Goal: Check status: Check status

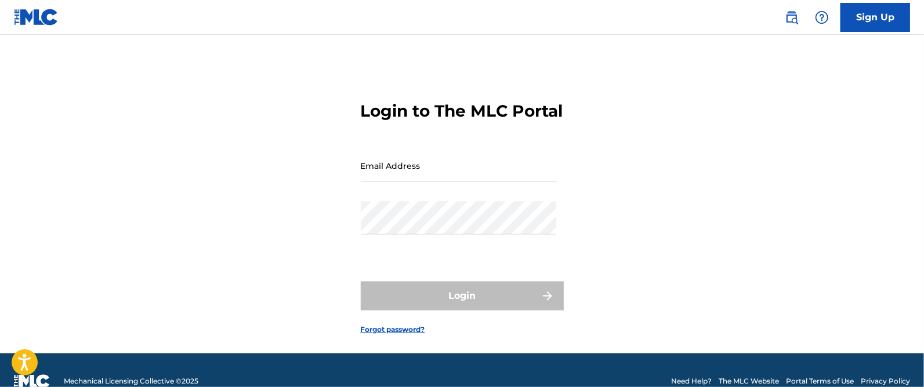
click at [470, 182] on input "Email Address" at bounding box center [459, 165] width 196 height 33
type input "[EMAIL_ADDRESS][DOMAIN_NAME]"
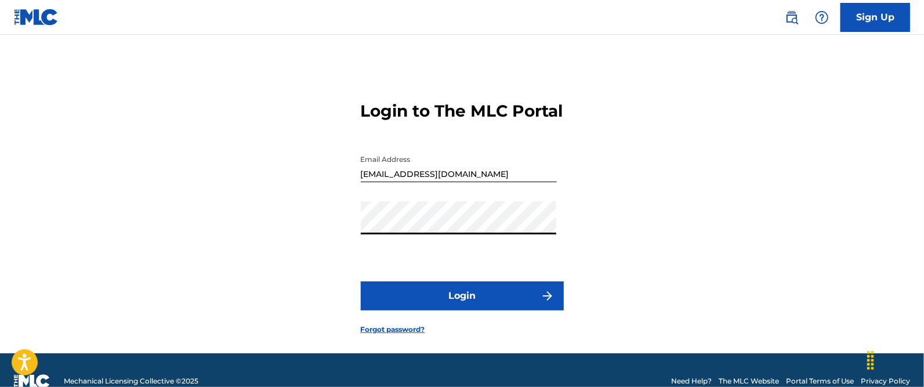
click at [361, 281] on button "Login" at bounding box center [462, 295] width 203 height 29
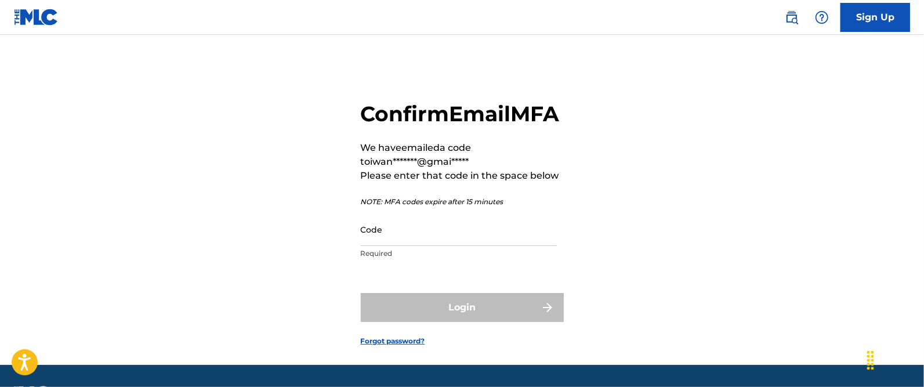
click at [464, 246] on input "Code" at bounding box center [459, 229] width 196 height 33
paste input "803098"
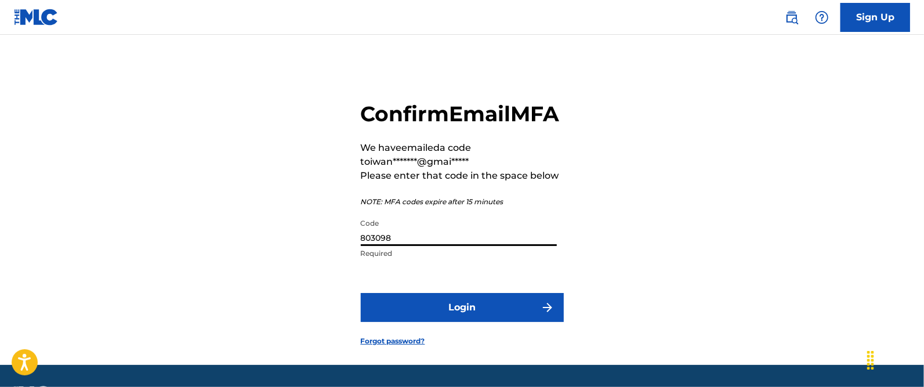
type input "803098"
click at [469, 322] on button "Login" at bounding box center [462, 307] width 203 height 29
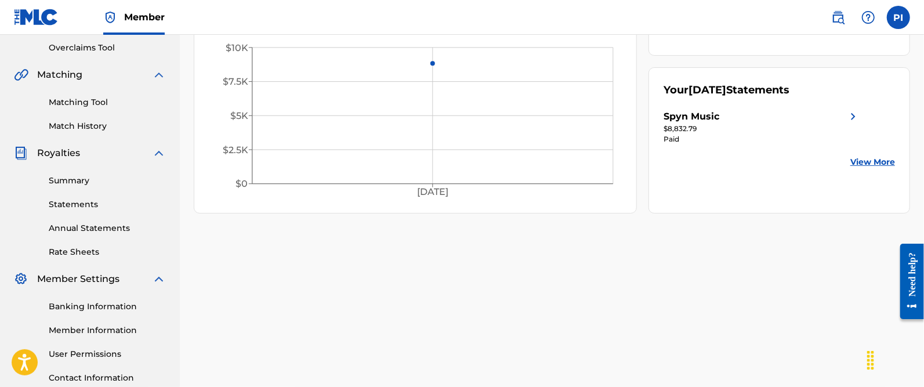
scroll to position [290, 0]
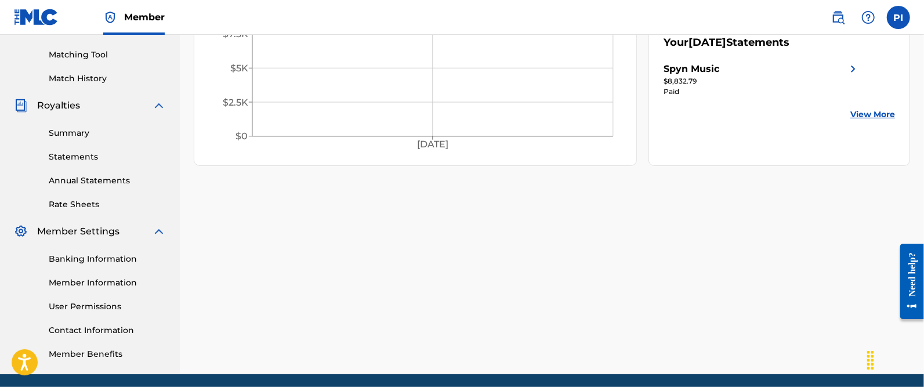
click at [75, 138] on link "Summary" at bounding box center [107, 133] width 117 height 12
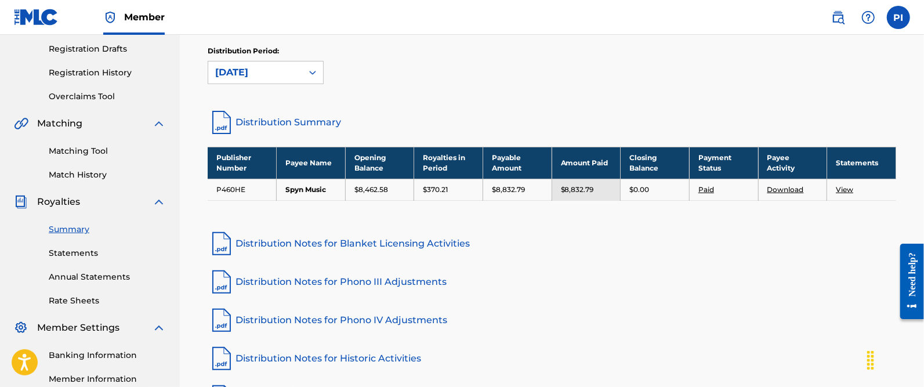
scroll to position [218, 0]
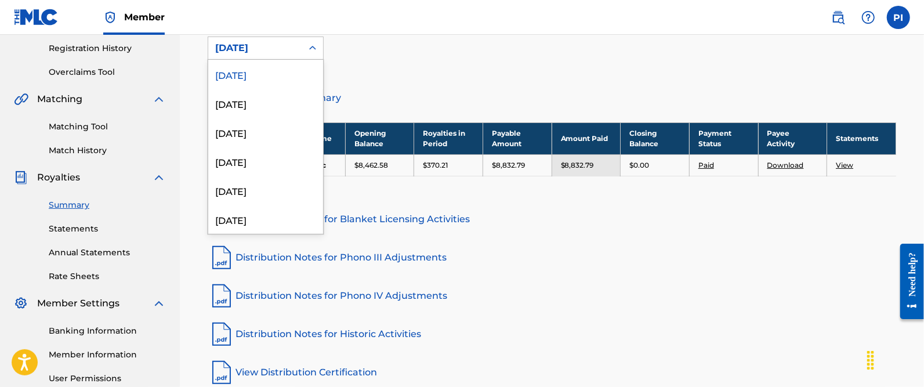
click at [279, 57] on div "[DATE]" at bounding box center [255, 48] width 94 height 22
